Goal: Information Seeking & Learning: Compare options

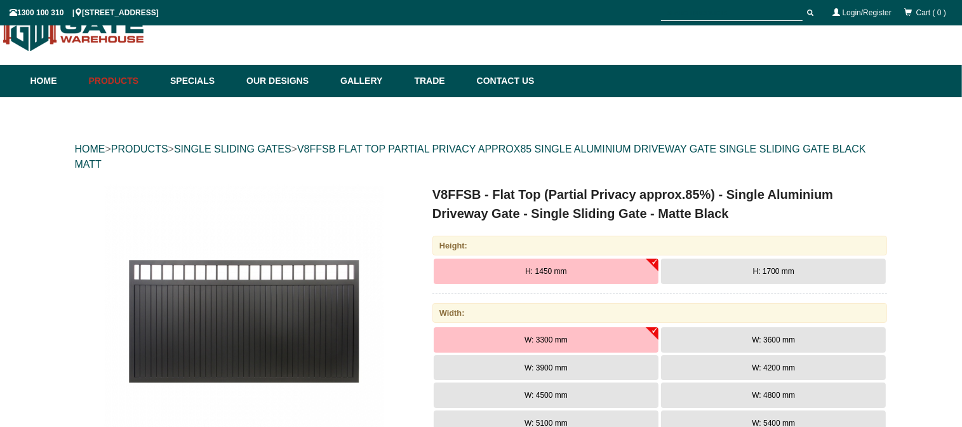
scroll to position [183, 0]
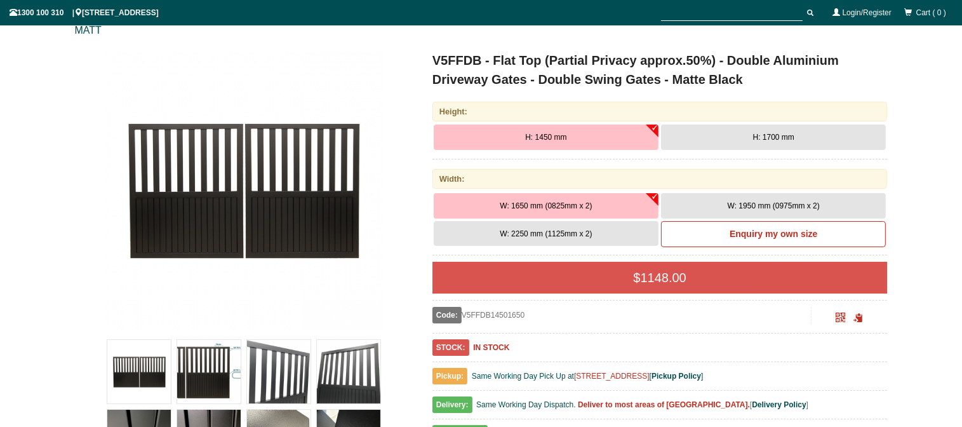
scroll to position [99, 0]
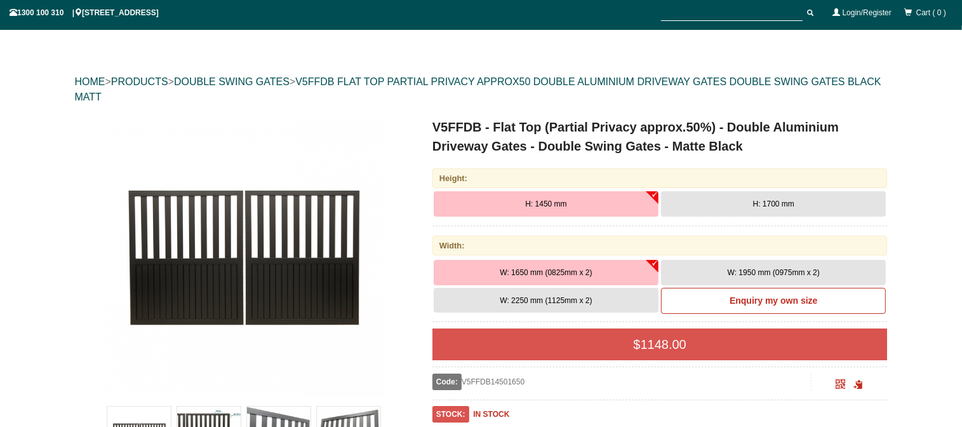
click at [764, 201] on span "H: 1700 mm" at bounding box center [773, 203] width 41 height 9
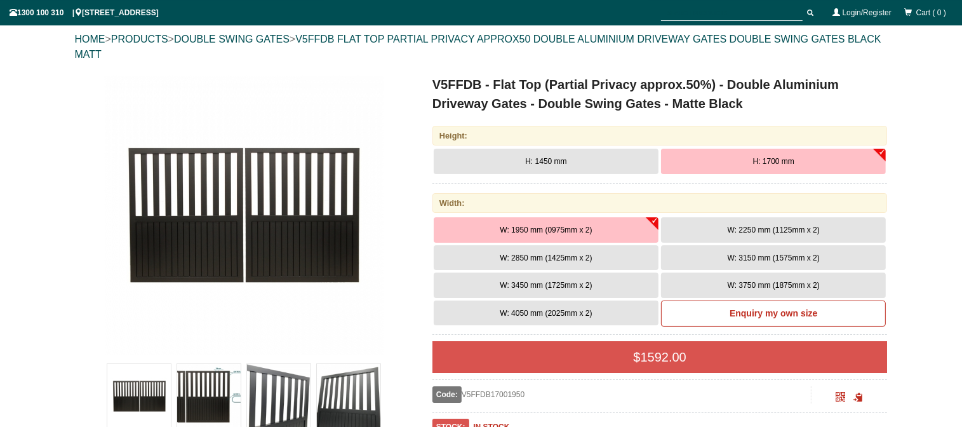
scroll to position [166, 0]
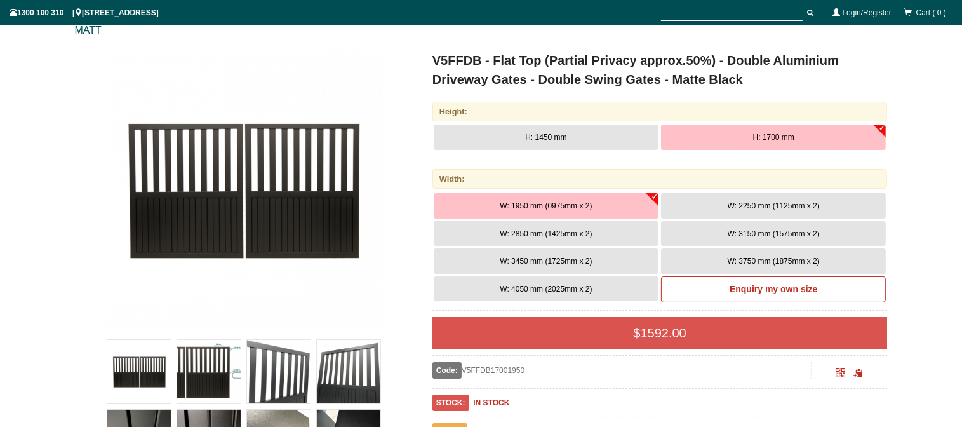
click at [565, 236] on span "W: 2850 mm (1425mm x 2)" at bounding box center [546, 233] width 92 height 9
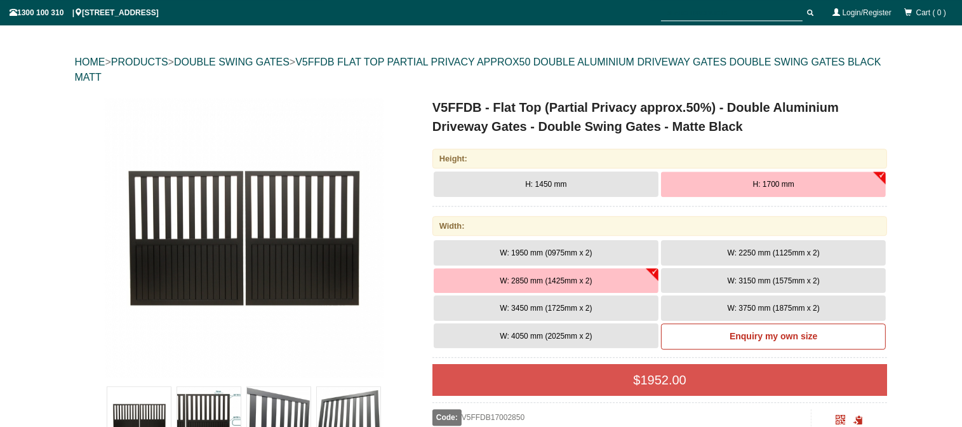
scroll to position [98, 0]
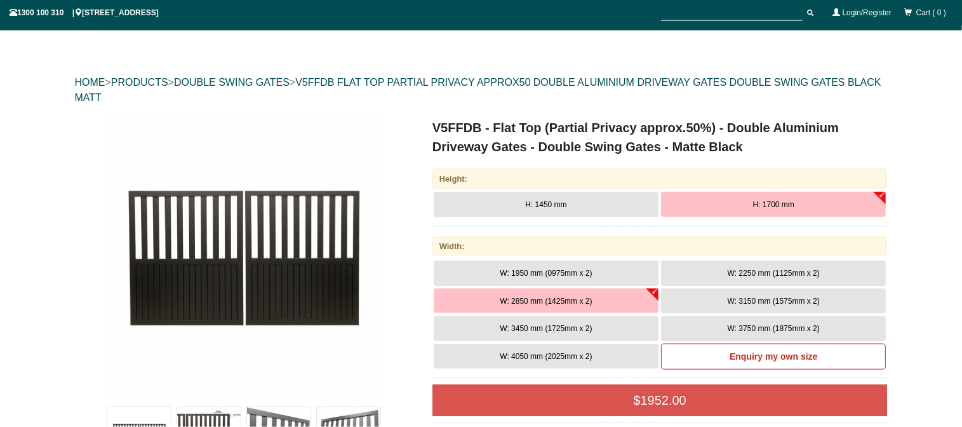
click at [588, 321] on button "W: 3450 mm (1725mm x 2)" at bounding box center [546, 328] width 225 height 25
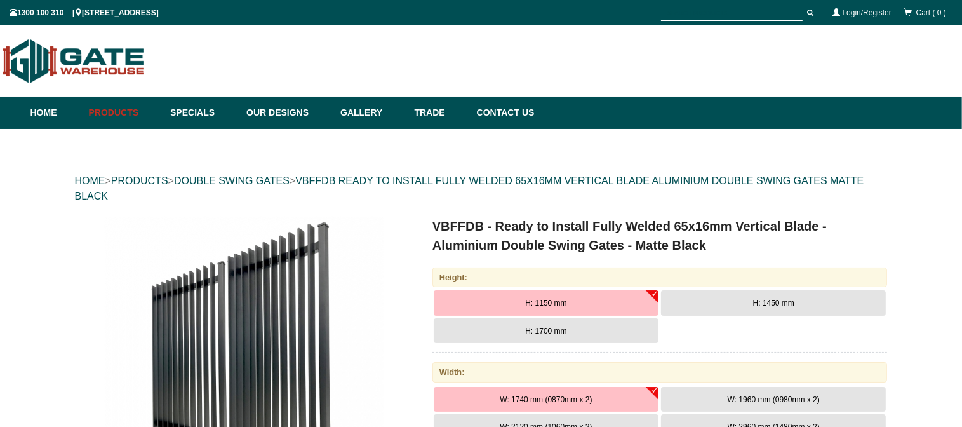
click at [563, 336] on button "H: 1700 mm" at bounding box center [546, 330] width 225 height 25
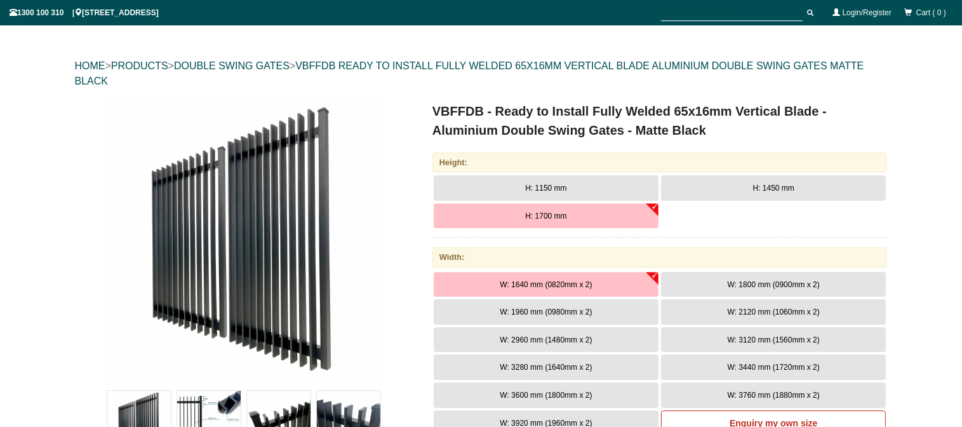
scroll to position [134, 0]
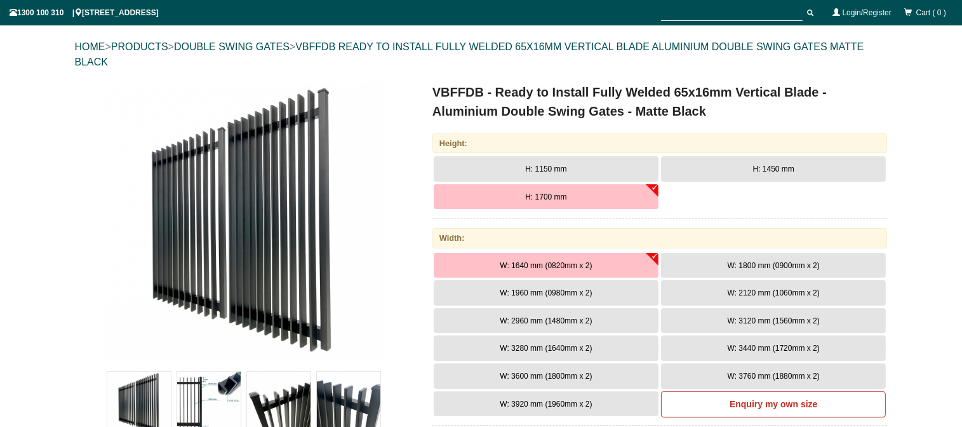
click at [540, 318] on span "W: 2960 mm (1480mm x 2)" at bounding box center [546, 320] width 92 height 9
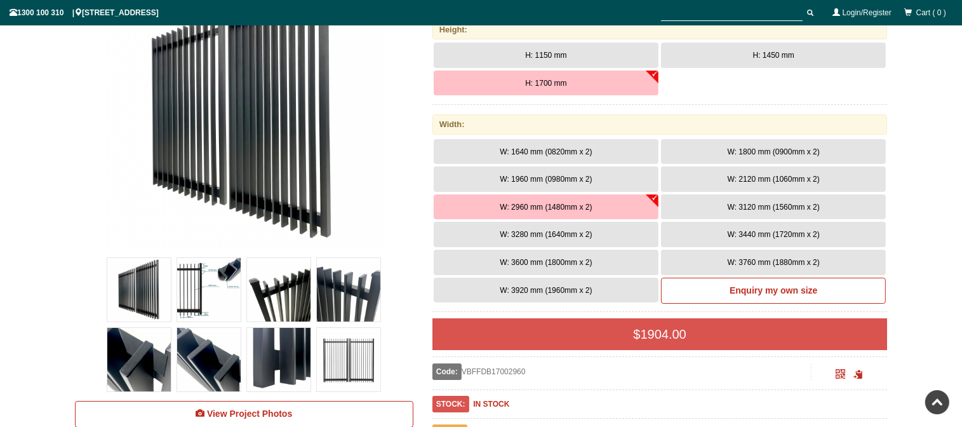
scroll to position [201, 0]
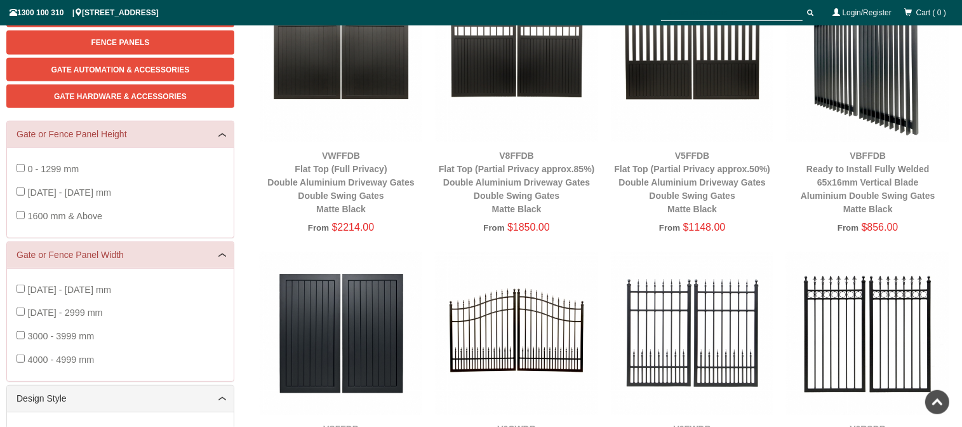
scroll to position [134, 0]
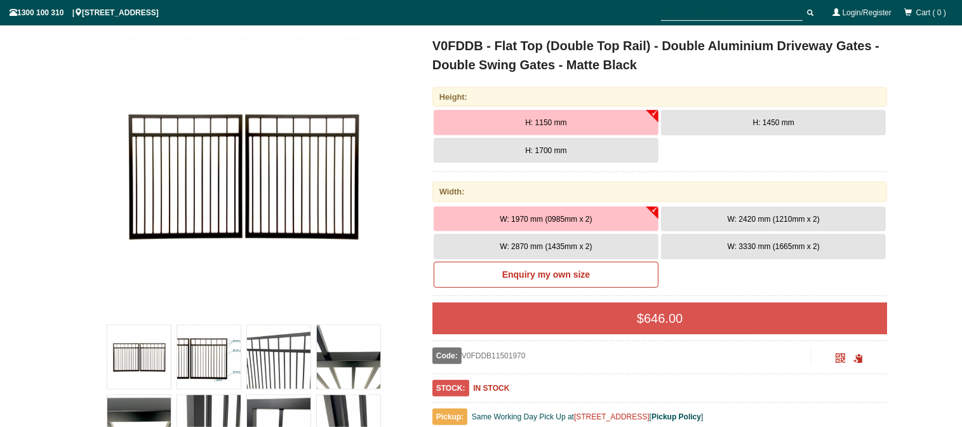
scroll to position [166, 0]
click at [569, 154] on button "H: 1700 mm" at bounding box center [546, 149] width 225 height 25
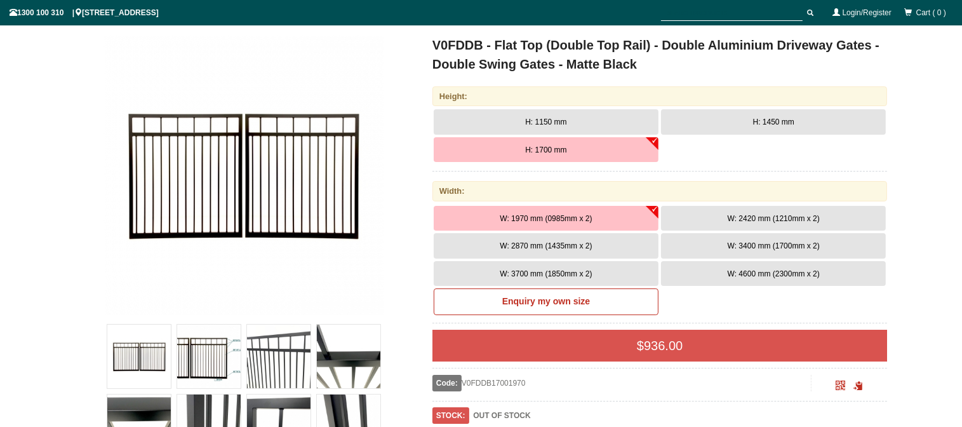
click at [563, 250] on button "W: 2870 mm (1435mm x 2)" at bounding box center [546, 245] width 225 height 25
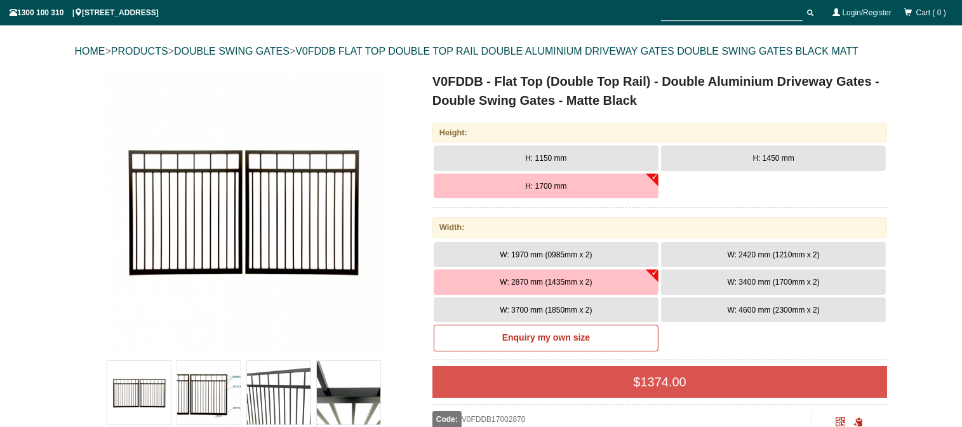
scroll to position [99, 0]
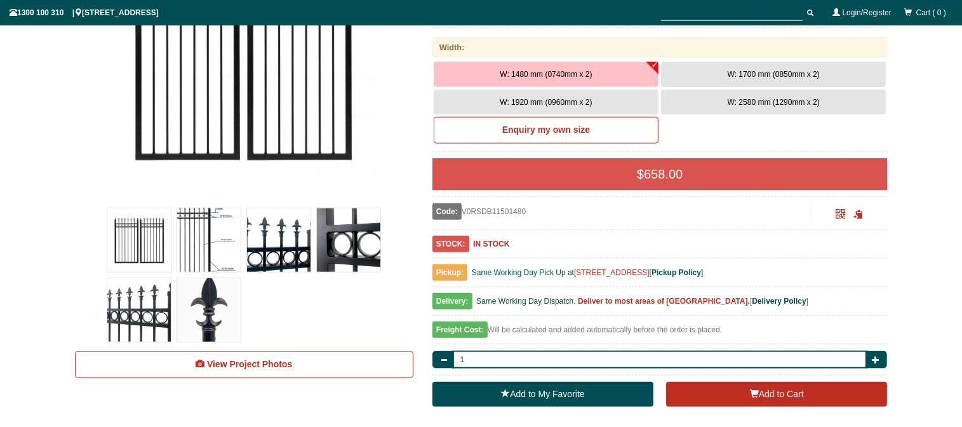
scroll to position [233, 0]
